Goal: Task Accomplishment & Management: Use online tool/utility

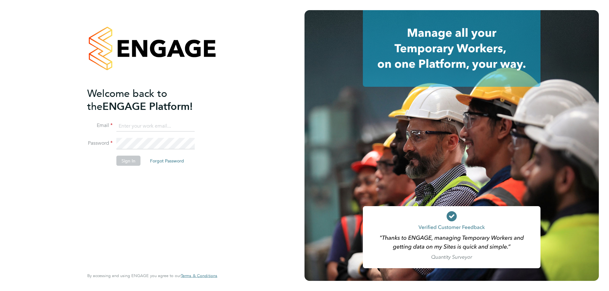
type input "[PERSON_NAME][EMAIL_ADDRESS][PERSON_NAME][DOMAIN_NAME]"
click at [127, 165] on button "Sign In" at bounding box center [128, 161] width 24 height 10
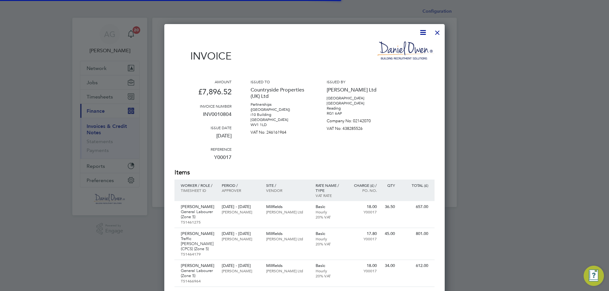
scroll to position [633, 281]
click at [436, 33] on div at bounding box center [436, 30] width 11 height 11
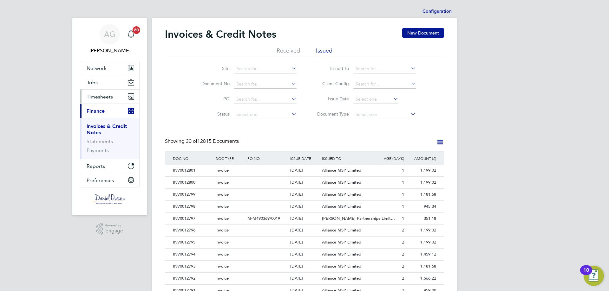
click at [107, 100] on span "Timesheets" at bounding box center [100, 97] width 26 height 6
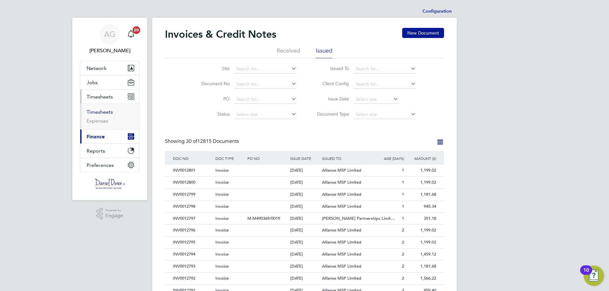
click at [107, 112] on link "Timesheets" at bounding box center [100, 112] width 26 height 6
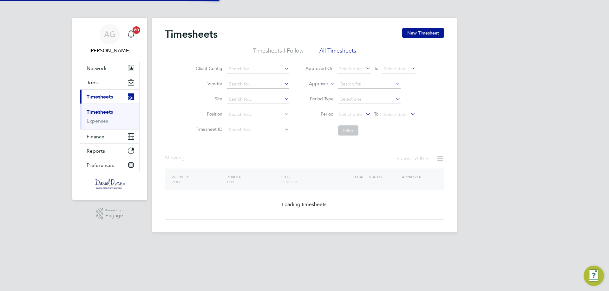
click at [326, 50] on li "All Timesheets" at bounding box center [337, 52] width 37 height 11
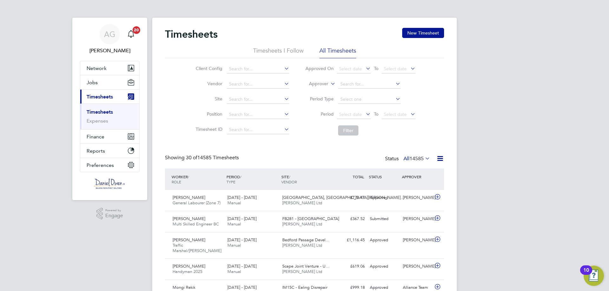
click at [329, 83] on icon at bounding box center [329, 82] width 0 height 6
click at [306, 92] on li "Worker" at bounding box center [312, 91] width 31 height 8
click at [362, 85] on input at bounding box center [369, 84] width 62 height 9
click at [378, 91] on b "Arch" at bounding box center [383, 92] width 10 height 5
type input "[PERSON_NAME]"
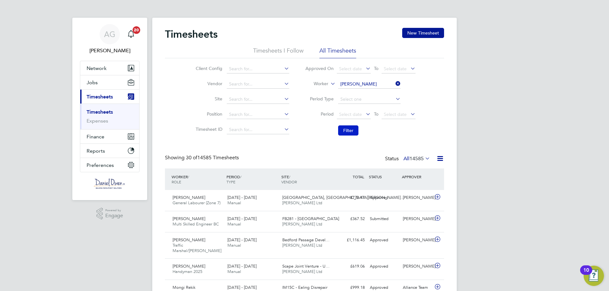
click at [352, 131] on button "Filter" at bounding box center [348, 131] width 20 height 10
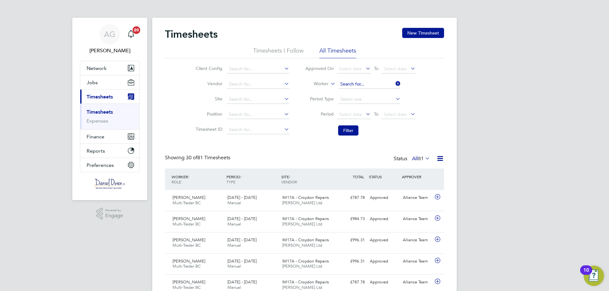
click at [370, 85] on input at bounding box center [369, 84] width 62 height 9
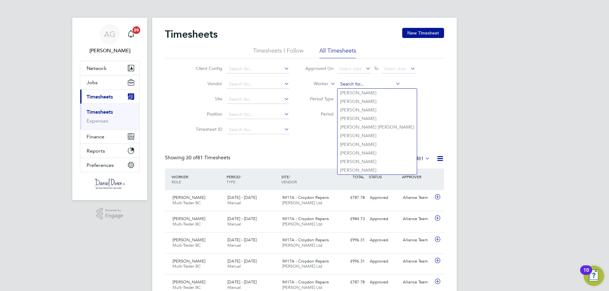
type input "m"
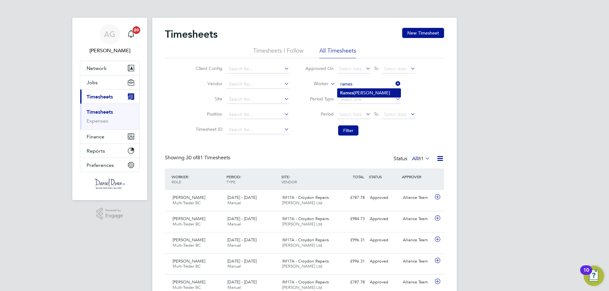
click at [368, 94] on li "[PERSON_NAME]" at bounding box center [368, 93] width 63 height 9
type input "[PERSON_NAME]"
click at [346, 133] on button "Filter" at bounding box center [348, 131] width 20 height 10
click at [394, 85] on icon at bounding box center [394, 83] width 0 height 9
click at [357, 87] on input at bounding box center [369, 84] width 62 height 9
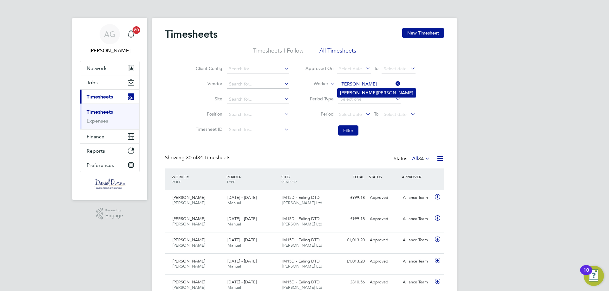
click at [355, 92] on li "[PERSON_NAME]" at bounding box center [376, 93] width 78 height 9
type input "[PERSON_NAME]"
click at [345, 131] on button "Filter" at bounding box center [348, 131] width 20 height 10
click at [394, 85] on icon at bounding box center [394, 83] width 0 height 9
click at [355, 83] on input at bounding box center [369, 84] width 62 height 9
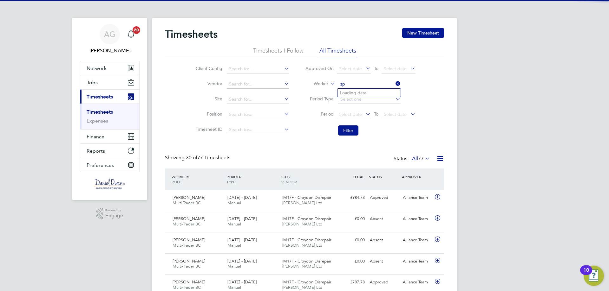
type input "z"
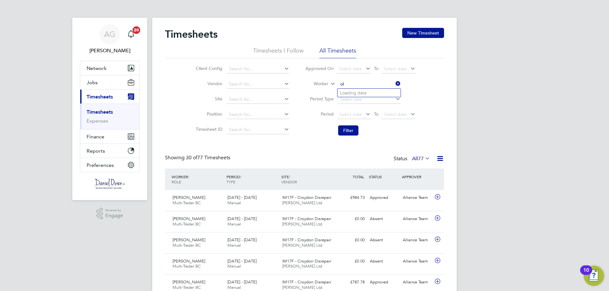
type input "o"
click at [357, 109] on li "[PERSON_NAME]" at bounding box center [370, 110] width 67 height 9
type input "[PERSON_NAME]"
click at [351, 129] on button "Filter" at bounding box center [348, 131] width 20 height 10
click at [394, 83] on icon at bounding box center [394, 83] width 0 height 9
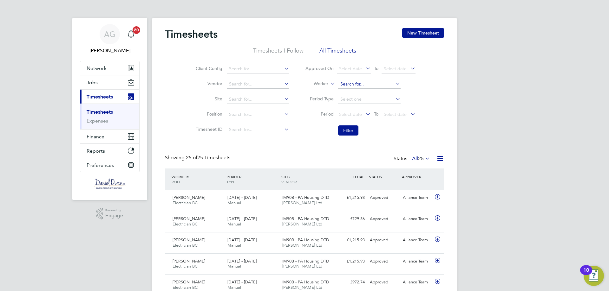
click at [353, 87] on input at bounding box center [369, 84] width 62 height 9
click at [351, 91] on b "Mongi" at bounding box center [347, 92] width 14 height 5
type input "Mongi Rekik"
click at [352, 132] on button "Filter" at bounding box center [348, 131] width 20 height 10
click at [394, 82] on icon at bounding box center [394, 83] width 0 height 9
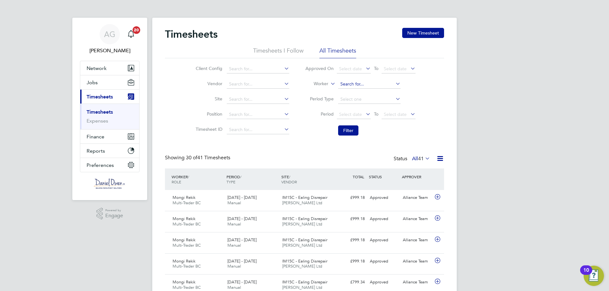
click at [342, 84] on input at bounding box center [369, 84] width 62 height 9
click at [351, 95] on li "[PERSON_NAME]" at bounding box center [368, 93] width 63 height 9
type input "[PERSON_NAME]"
click at [346, 133] on button "Filter" at bounding box center [348, 131] width 20 height 10
click at [355, 196] on div "£1,305.18 Approved" at bounding box center [350, 198] width 33 height 10
